Goal: Navigation & Orientation: Find specific page/section

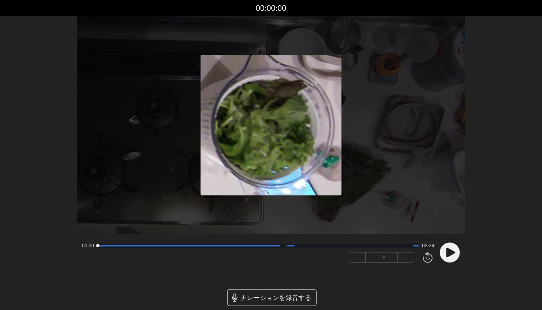
click at [448, 255] on icon at bounding box center [450, 253] width 9 height 10
click at [145, 246] on div at bounding box center [257, 246] width 321 height 4
click at [299, 247] on div at bounding box center [257, 246] width 321 height 4
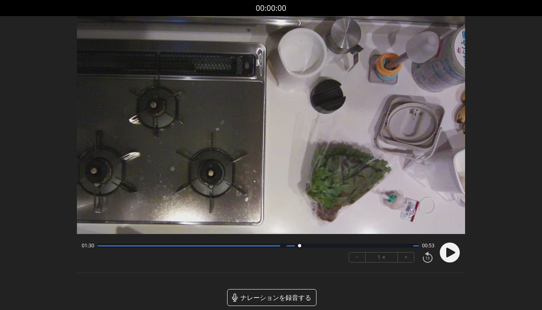
click at [311, 248] on div "01:30 00:53" at bounding box center [258, 246] width 352 height 6
click at [320, 247] on div at bounding box center [257, 246] width 321 height 4
click at [331, 247] on div at bounding box center [257, 246] width 321 height 4
click at [447, 251] on icon at bounding box center [450, 253] width 9 height 10
